Goal: Find specific page/section: Find specific page/section

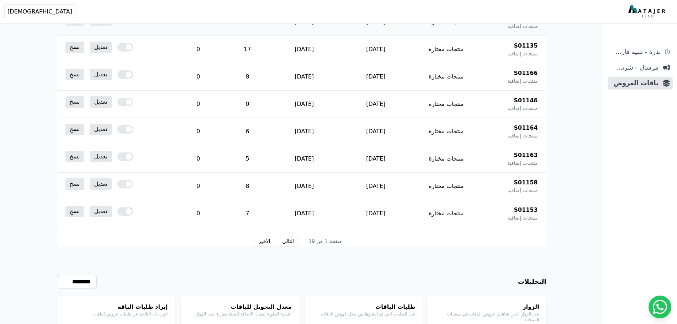
scroll to position [376, 0]
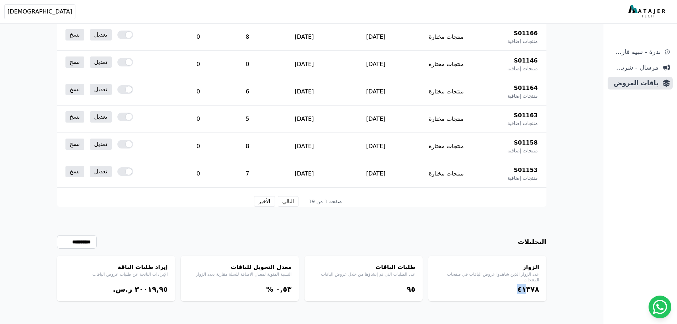
drag, startPoint x: 525, startPoint y: 289, endPoint x: 513, endPoint y: 290, distance: 11.8
click at [513, 290] on div "٤١۳٧٨" at bounding box center [487, 290] width 104 height 10
drag, startPoint x: 410, startPoint y: 290, endPoint x: 406, endPoint y: 290, distance: 4.6
click at [406, 290] on div "٩٥" at bounding box center [364, 290] width 104 height 10
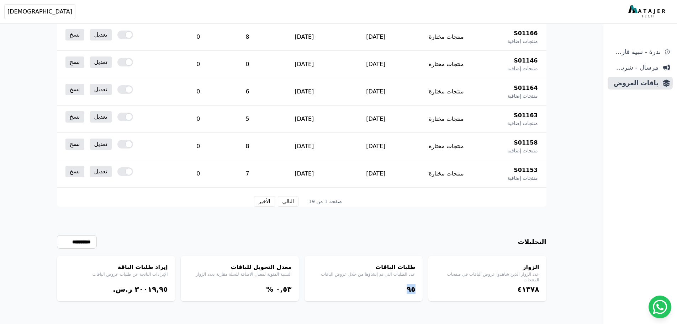
drag, startPoint x: 416, startPoint y: 290, endPoint x: 404, endPoint y: 293, distance: 11.7
click at [404, 293] on div "طلبات الباقات عدد الطلبات التي تم إنشاؤها من خلال عروض الباقات ٩٥" at bounding box center [364, 279] width 118 height 46
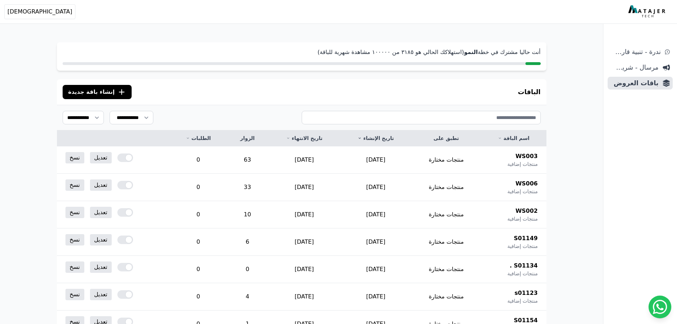
scroll to position [0, 0]
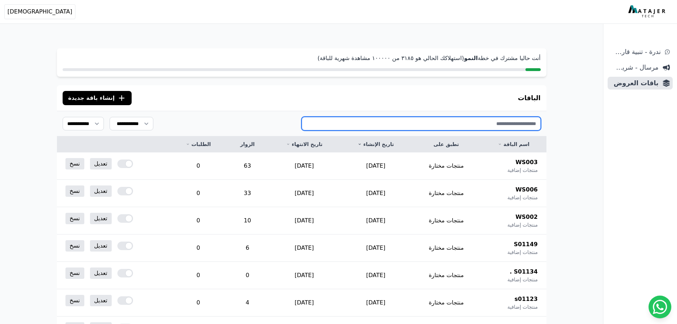
click at [493, 126] on input "text" at bounding box center [421, 124] width 239 height 14
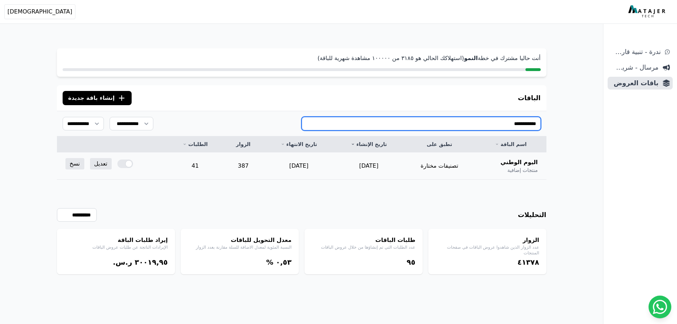
type input "**********"
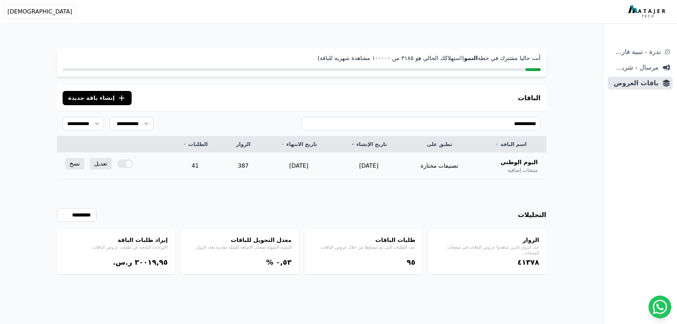
click at [200, 166] on td "41" at bounding box center [195, 166] width 55 height 27
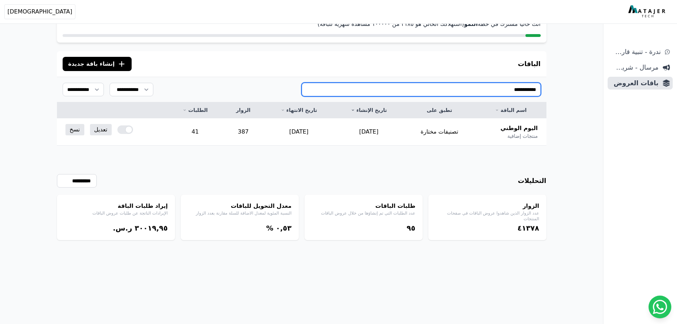
click at [505, 91] on input "**********" at bounding box center [421, 90] width 239 height 14
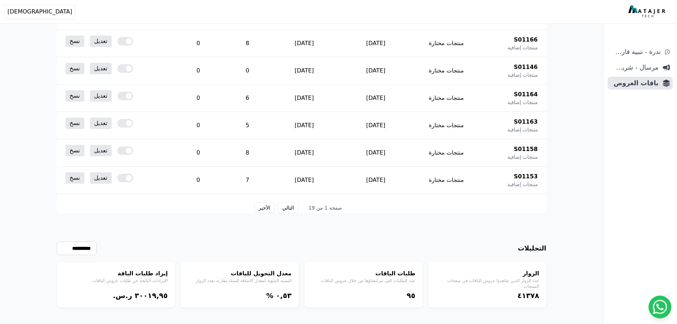
scroll to position [376, 0]
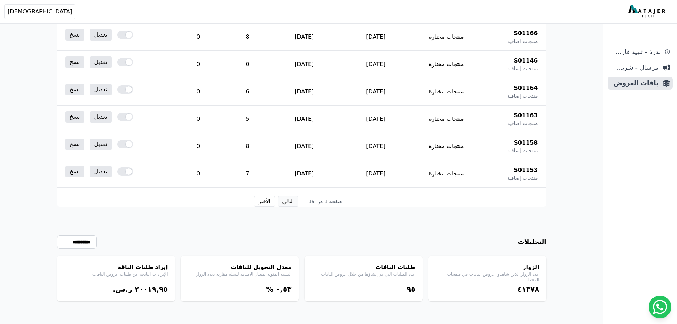
click at [289, 202] on button "التالي" at bounding box center [288, 201] width 21 height 11
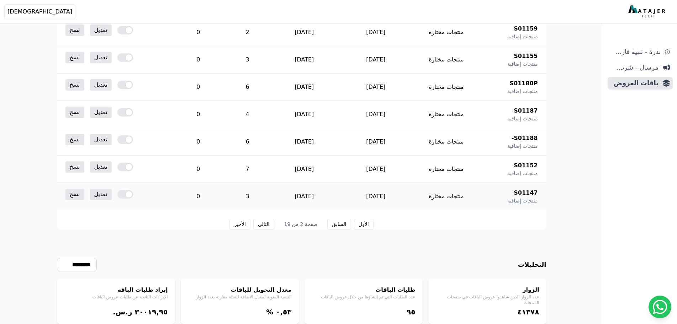
scroll to position [376, 0]
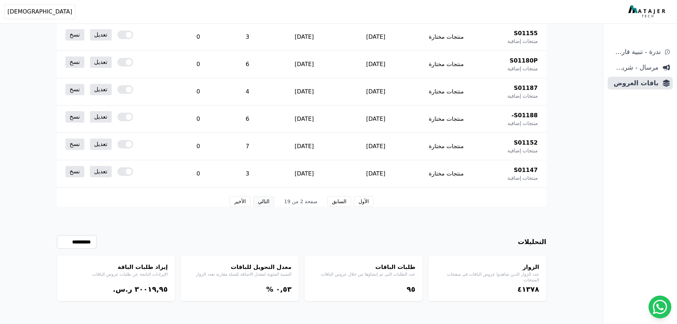
click at [268, 202] on button "التالي" at bounding box center [263, 201] width 21 height 11
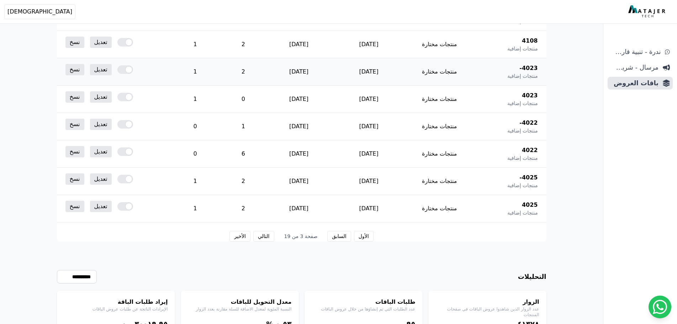
scroll to position [376, 0]
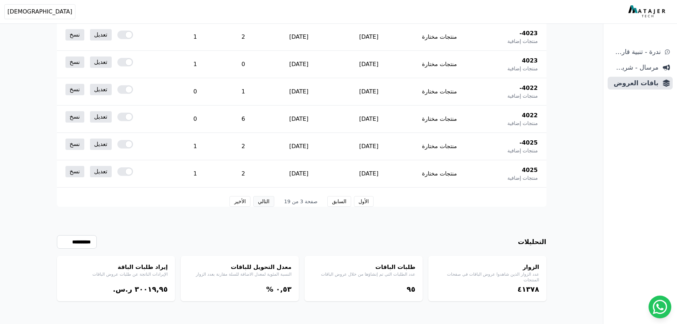
click at [271, 201] on button "التالي" at bounding box center [263, 201] width 21 height 11
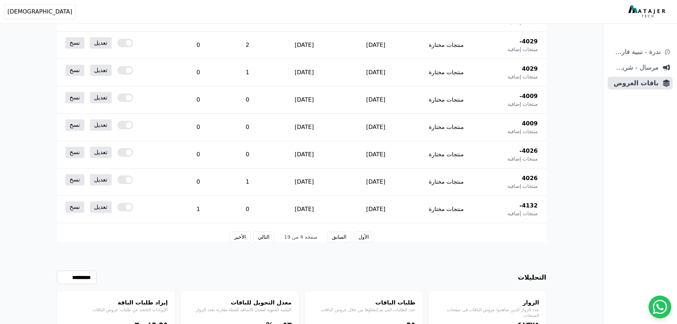
scroll to position [376, 0]
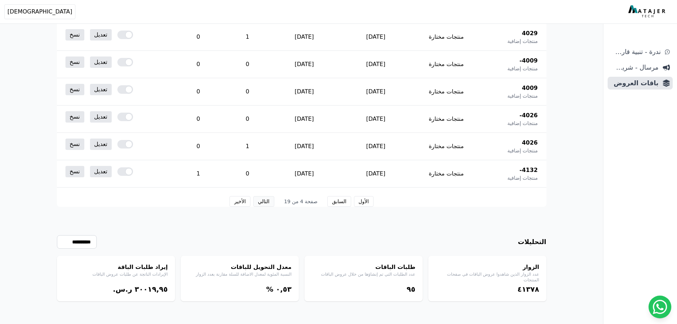
click at [274, 202] on button "التالي" at bounding box center [263, 201] width 21 height 11
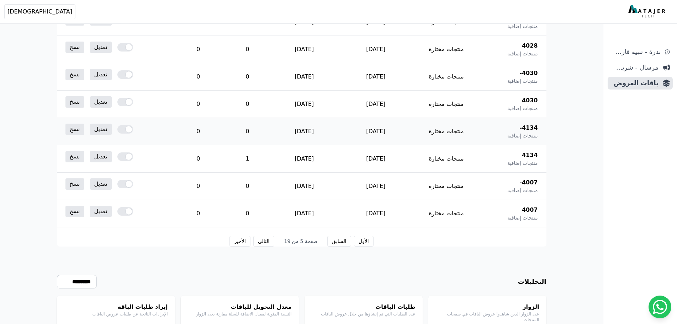
scroll to position [376, 0]
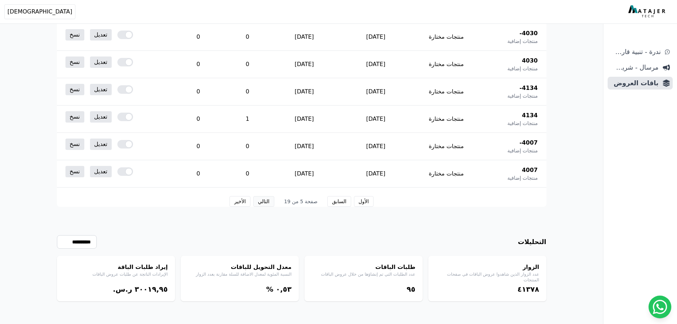
click at [267, 201] on button "التالي" at bounding box center [263, 201] width 21 height 11
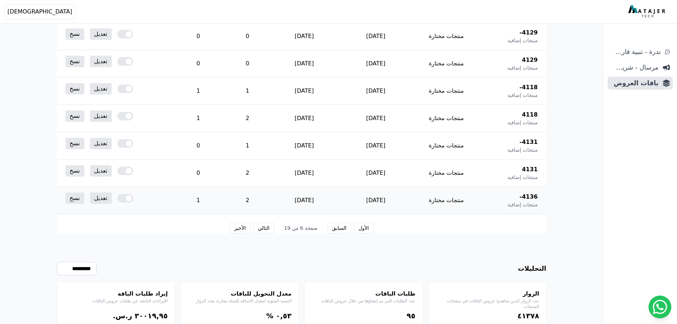
scroll to position [376, 0]
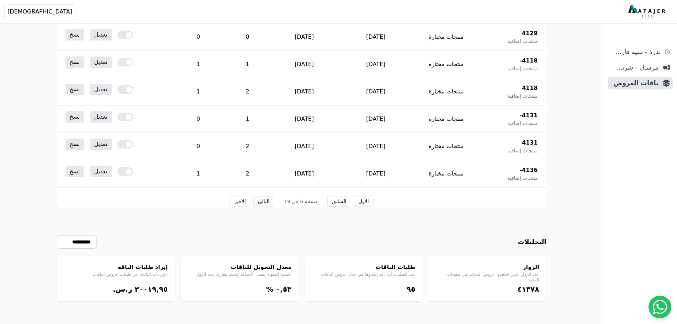
click at [267, 203] on button "التالي" at bounding box center [263, 201] width 21 height 11
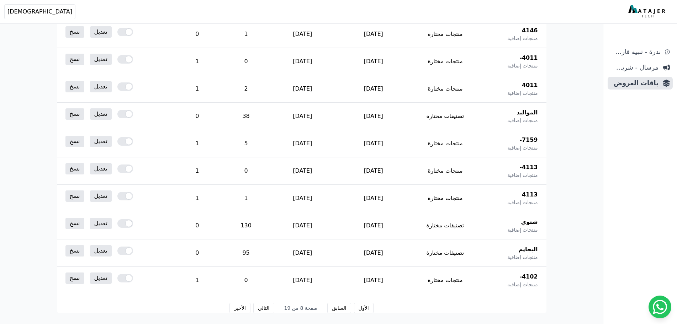
scroll to position [376, 0]
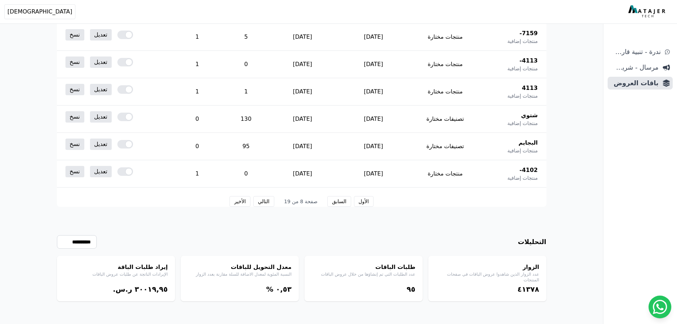
click at [267, 203] on button "التالي" at bounding box center [263, 201] width 21 height 11
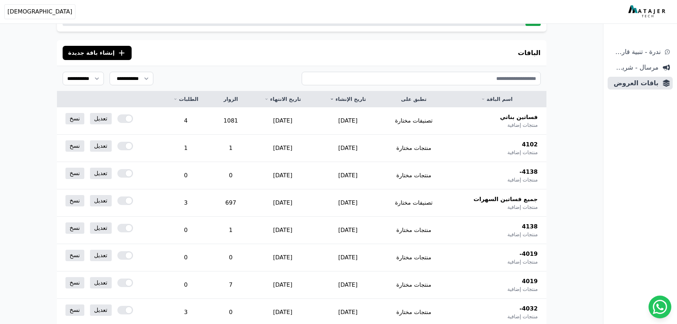
scroll to position [20, 0]
